Goal: Task Accomplishment & Management: Manage account settings

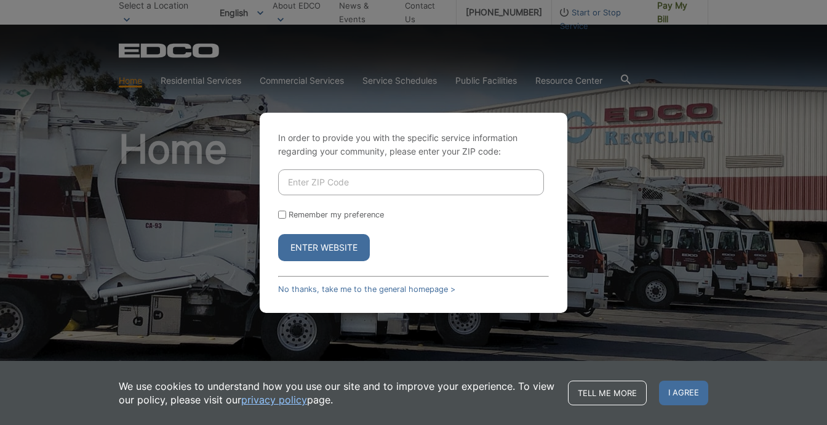
click at [323, 250] on button "Enter Website" at bounding box center [324, 247] width 92 height 27
click at [340, 187] on input "Enter ZIP Code" at bounding box center [411, 182] width 266 height 26
type input "92081"
click at [283, 216] on input "Remember my preference" at bounding box center [282, 215] width 8 height 8
checkbox input "true"
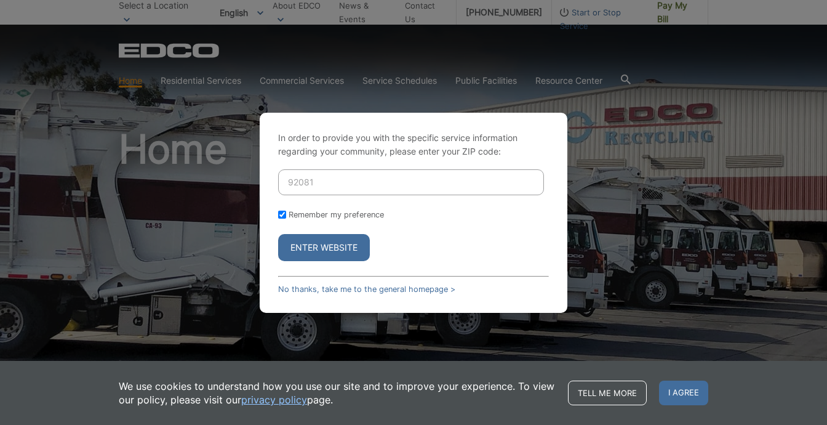
checkbox input "true"
click at [321, 250] on button "Enter Website" at bounding box center [324, 247] width 92 height 27
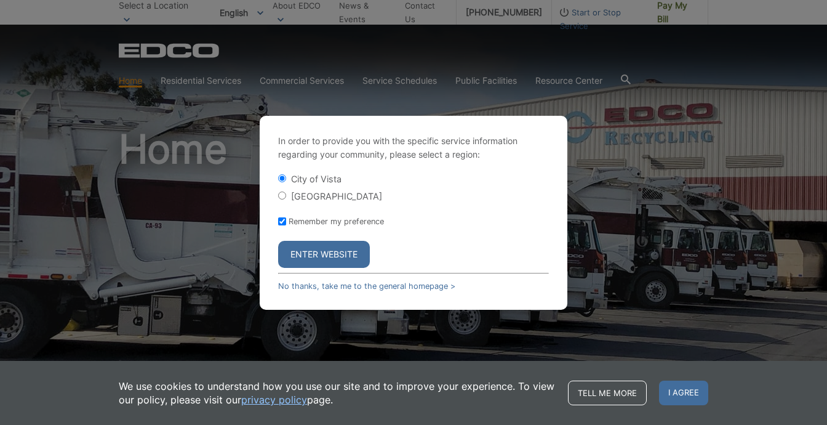
click at [329, 253] on button "Enter Website" at bounding box center [324, 254] width 92 height 27
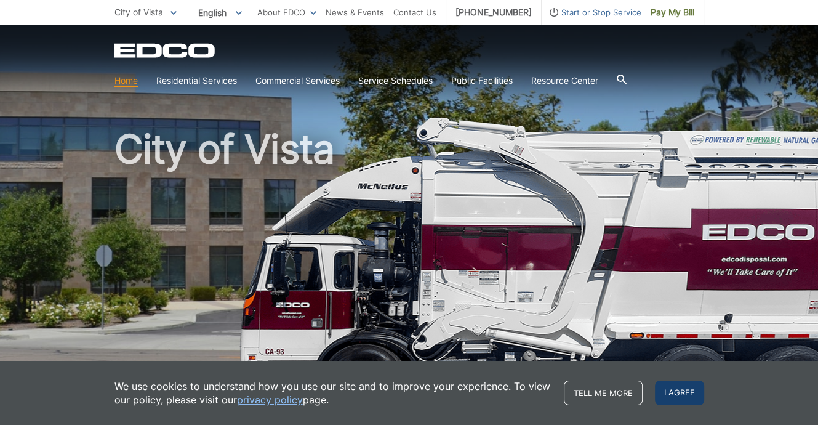
click at [686, 392] on span "I agree" at bounding box center [679, 392] width 49 height 25
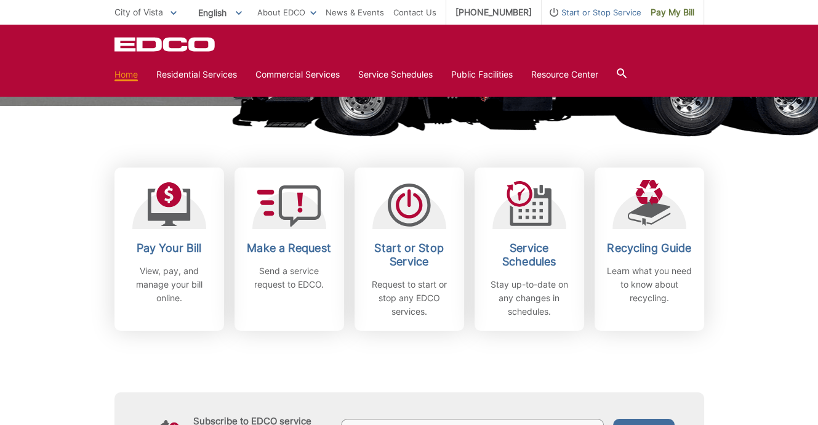
scroll to position [265, 0]
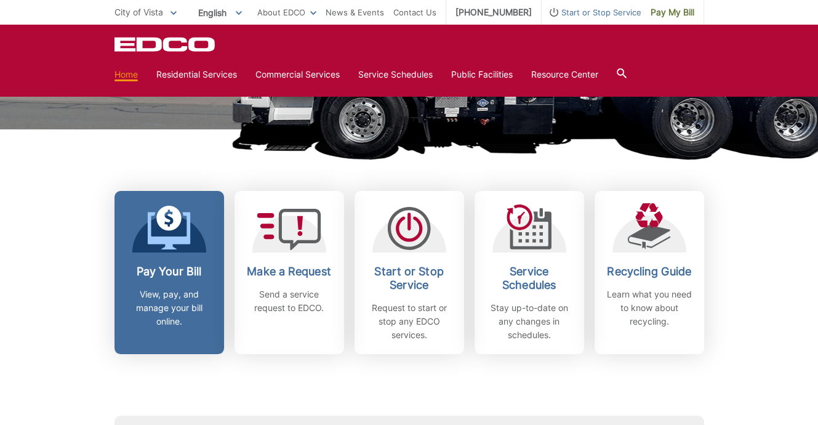
click at [156, 299] on p "View, pay, and manage your bill online." at bounding box center [169, 307] width 91 height 41
